Goal: Information Seeking & Learning: Learn about a topic

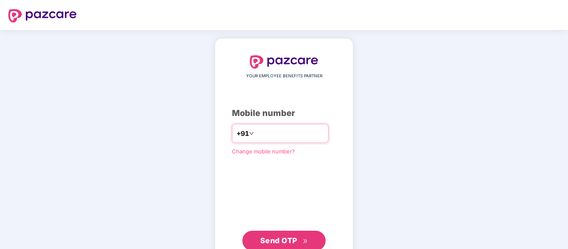
type input "**********"
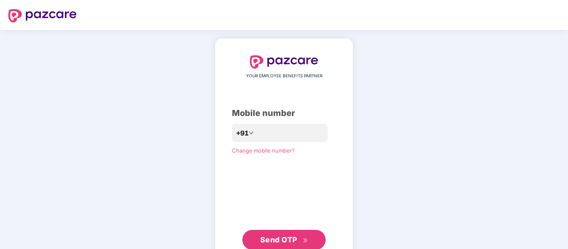
click at [289, 233] on button "Send OTP" at bounding box center [283, 240] width 83 height 20
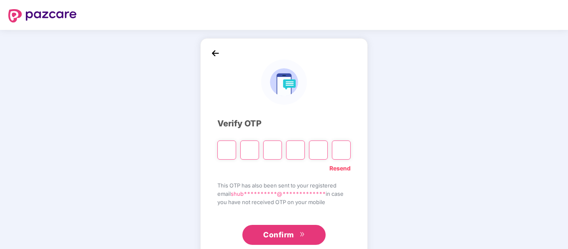
paste input "*"
type input "*"
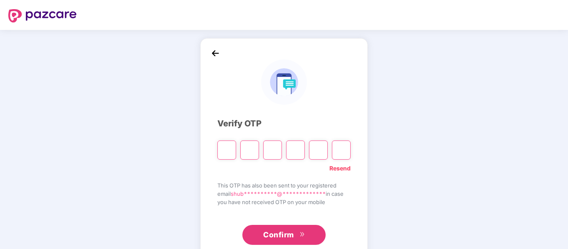
type input "*"
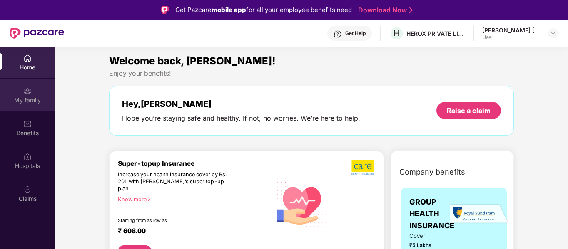
click at [17, 99] on div "My family" at bounding box center [27, 100] width 55 height 8
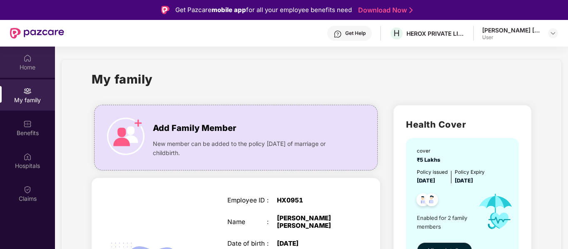
click at [23, 52] on div "Home" at bounding box center [27, 62] width 55 height 31
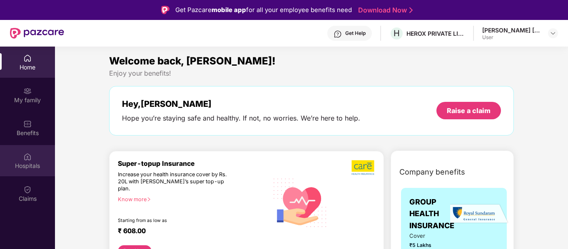
click at [26, 172] on div "Hospitals" at bounding box center [27, 160] width 55 height 31
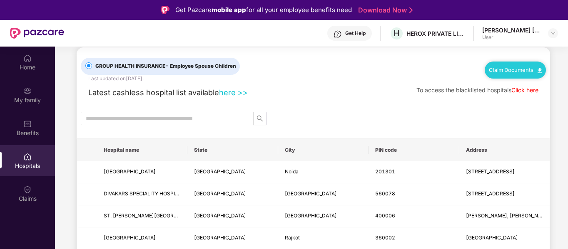
scroll to position [14, 0]
click at [233, 94] on link "here >>" at bounding box center [233, 91] width 29 height 9
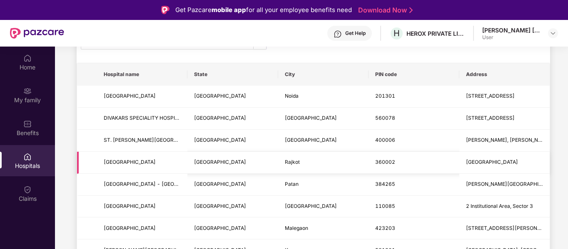
scroll to position [0, 0]
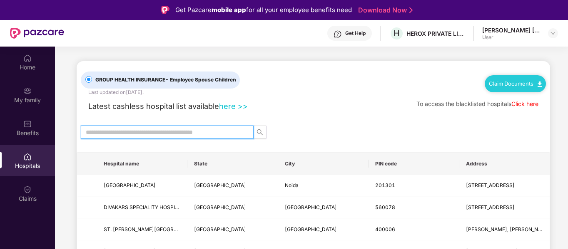
click at [171, 134] on input "text" at bounding box center [164, 132] width 156 height 9
type input "*"
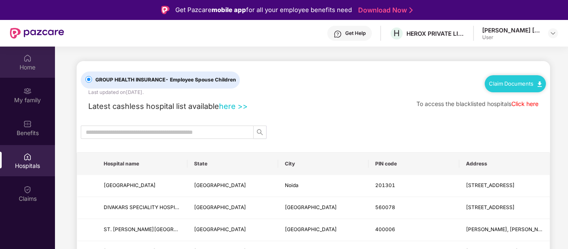
click at [27, 60] on img at bounding box center [27, 58] width 8 height 8
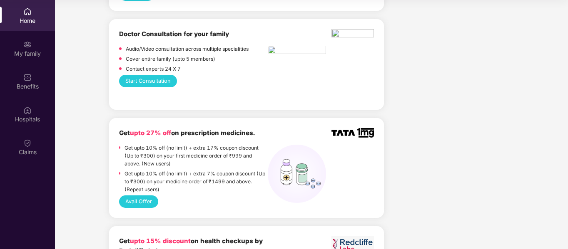
scroll to position [463, 0]
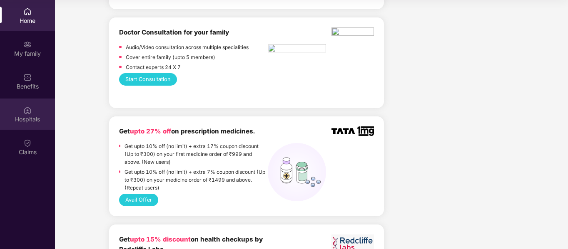
click at [33, 109] on div "Hospitals" at bounding box center [27, 114] width 55 height 31
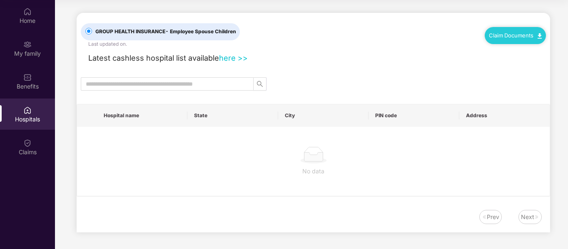
scroll to position [0, 0]
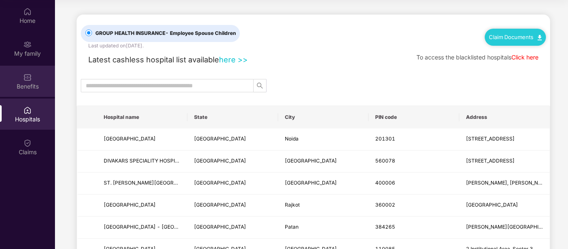
click at [24, 83] on div "Benefits" at bounding box center [27, 86] width 55 height 8
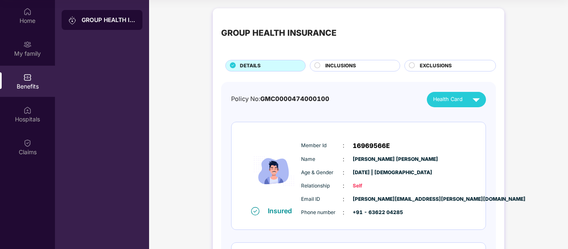
click at [353, 65] on span "INCLUSIONS" at bounding box center [340, 66] width 31 height 8
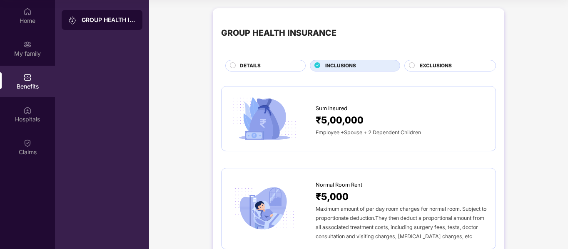
click at [444, 68] on span "EXCLUSIONS" at bounding box center [436, 66] width 32 height 8
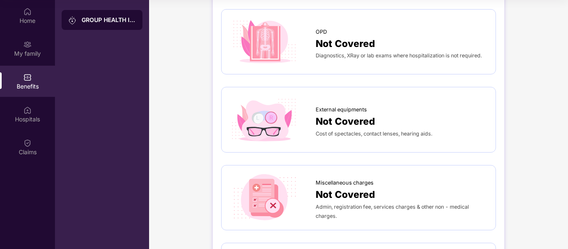
scroll to position [149, 0]
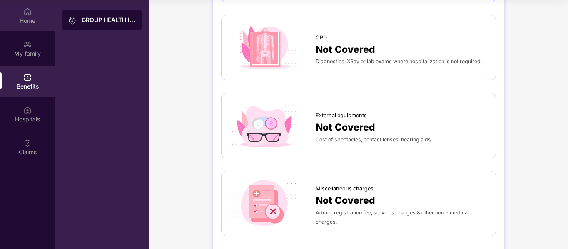
click at [21, 17] on div "Home" at bounding box center [27, 21] width 55 height 8
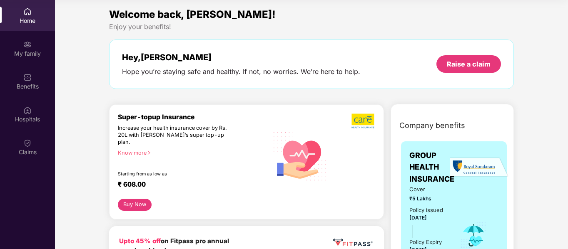
scroll to position [0, 0]
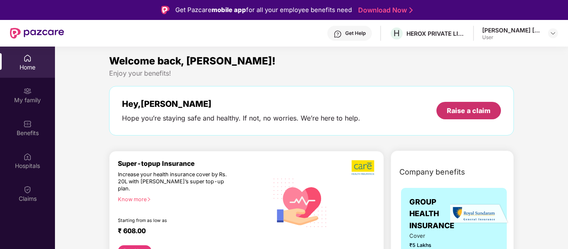
click at [486, 116] on div "Raise a claim" at bounding box center [468, 110] width 65 height 17
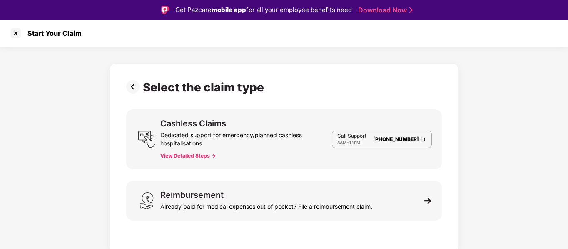
scroll to position [20, 0]
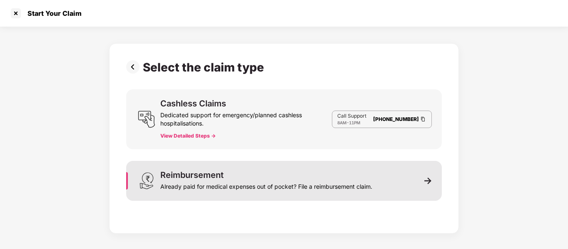
click at [316, 193] on div "Reimbursement Already paid for medical expenses out of pocket? File a reimburse…" at bounding box center [284, 181] width 316 height 40
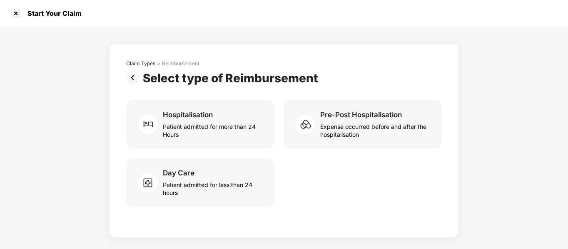
click at [136, 76] on img at bounding box center [134, 77] width 17 height 13
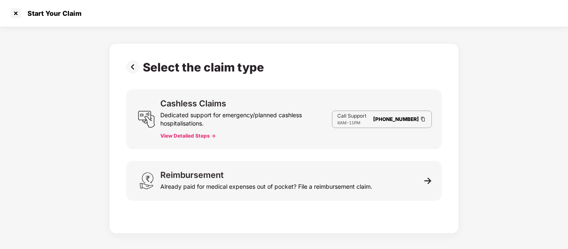
click at [225, 125] on div "Dedicated support for emergency/planned cashless hospitalisations." at bounding box center [246, 118] width 172 height 20
click at [194, 136] on button "View Detailed Steps ->" at bounding box center [187, 136] width 55 height 7
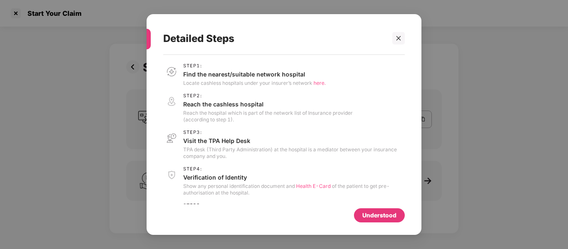
click at [321, 83] on span "here." at bounding box center [320, 83] width 12 height 6
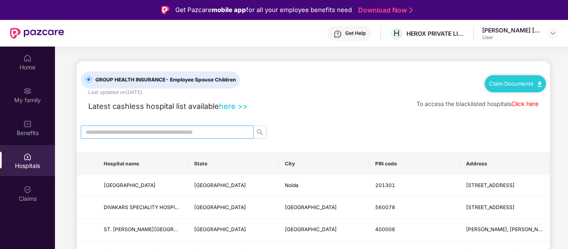
click at [137, 130] on input "text" at bounding box center [164, 132] width 156 height 9
type input "*"
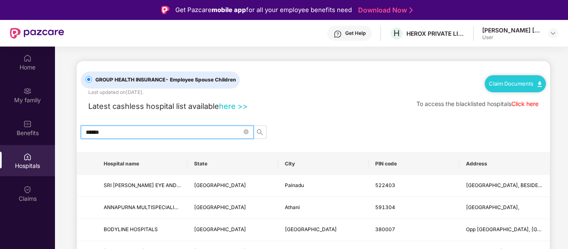
type input "******"
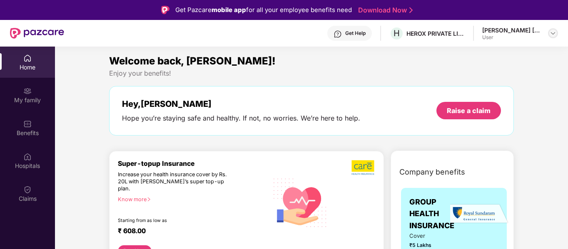
click at [551, 34] on img at bounding box center [553, 33] width 7 height 7
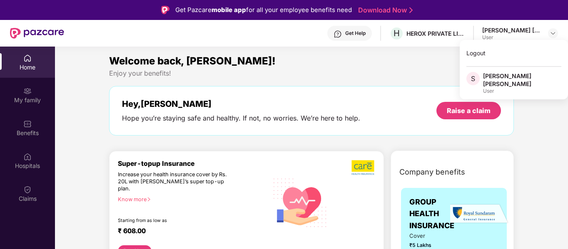
click at [319, 70] on div "Enjoy your benefits!" at bounding box center [311, 73] width 405 height 9
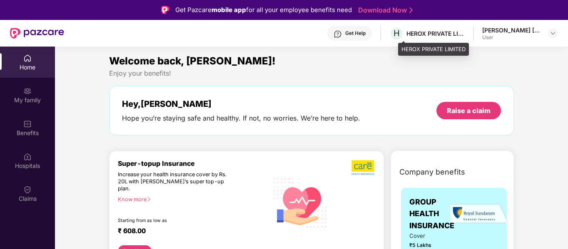
click at [437, 36] on div "HEROX PRIVATE LIMITED" at bounding box center [435, 34] width 58 height 8
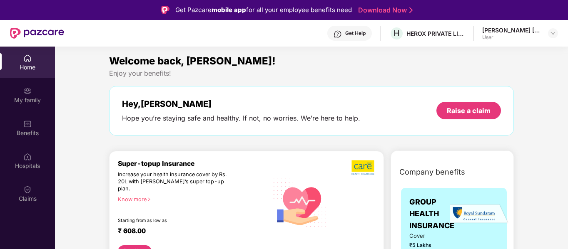
click at [132, 197] on div "Know more" at bounding box center [190, 200] width 145 height 6
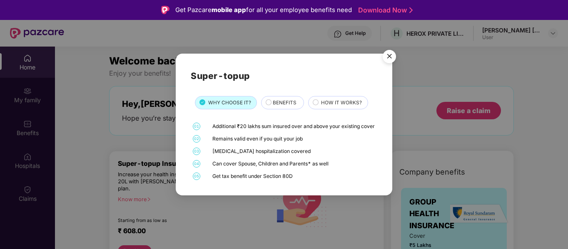
click at [389, 57] on img "Close" at bounding box center [389, 57] width 23 height 23
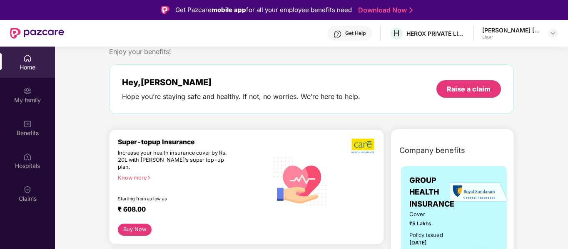
scroll to position [36, 0]
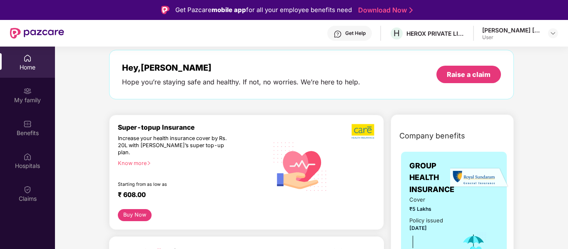
click at [132, 160] on div "Know more" at bounding box center [190, 163] width 145 height 6
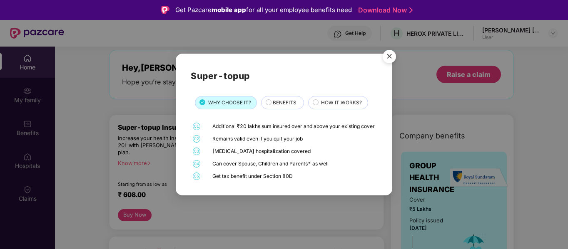
click at [285, 99] on span "BENEFITS" at bounding box center [285, 103] width 24 height 8
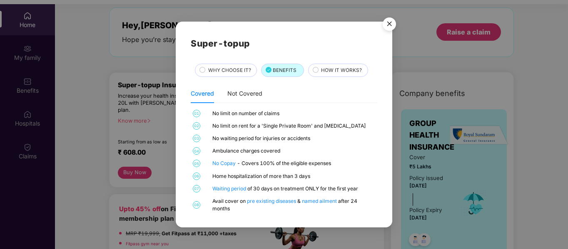
scroll to position [43, 0]
click at [344, 69] on span "HOW IT WORKS?" at bounding box center [341, 71] width 41 height 8
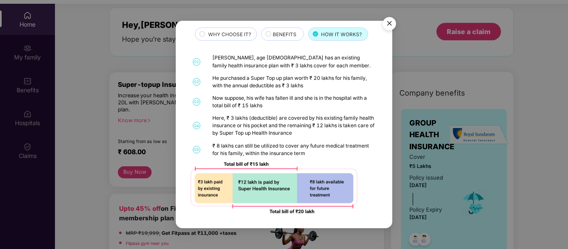
scroll to position [0, 0]
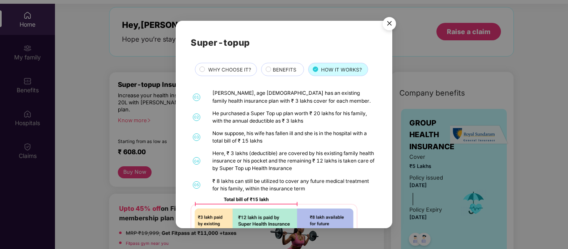
click at [389, 25] on img "Close" at bounding box center [389, 24] width 23 height 23
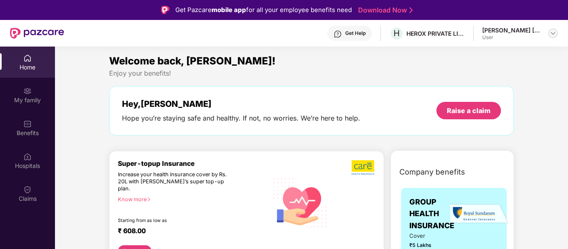
click at [551, 32] on img at bounding box center [553, 33] width 7 height 7
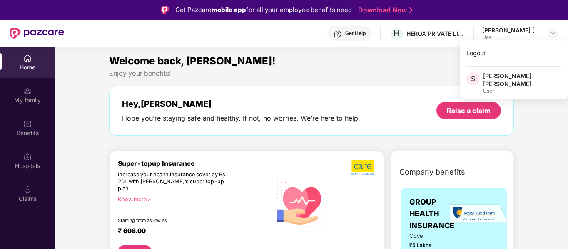
click at [249, 79] on div "Welcome back, Shubham! Enjoy your benefits! Hey, Shubham Hope you’re staying sa…" at bounding box center [311, 98] width 411 height 91
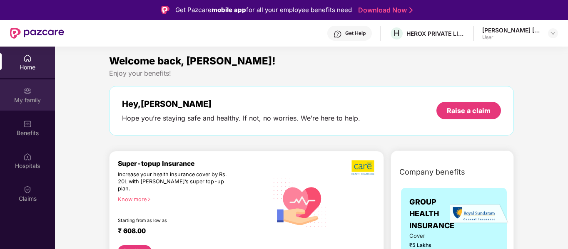
click at [15, 101] on div "My family" at bounding box center [27, 100] width 55 height 8
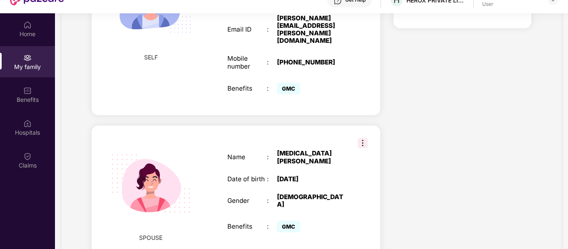
scroll to position [47, 0]
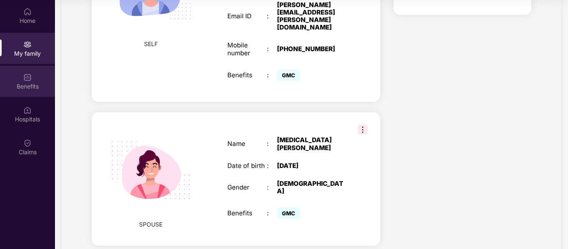
click at [34, 79] on div "Benefits" at bounding box center [27, 81] width 55 height 31
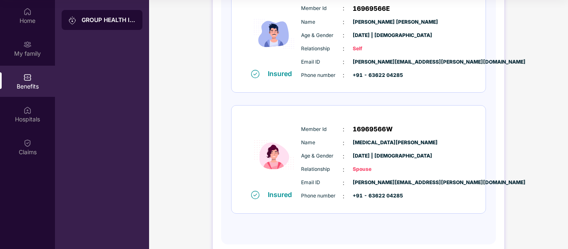
scroll to position [154, 0]
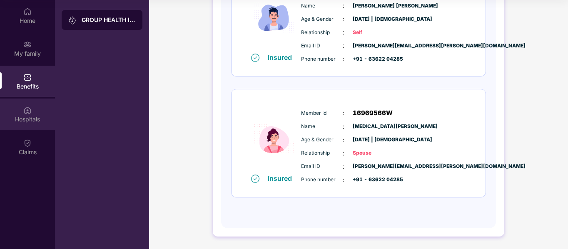
click at [34, 124] on div "Hospitals" at bounding box center [27, 114] width 55 height 31
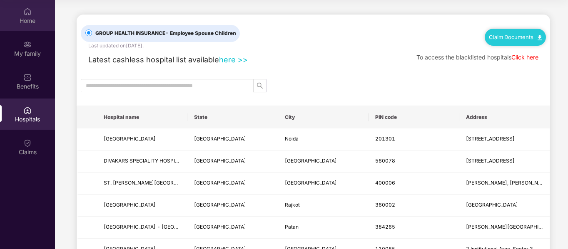
click at [28, 25] on div "Home" at bounding box center [27, 15] width 55 height 31
